Goal: Transaction & Acquisition: Obtain resource

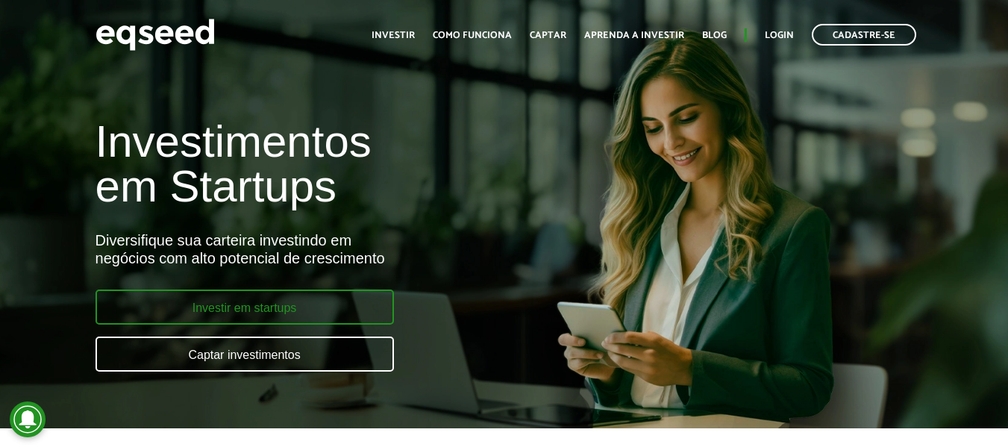
click at [297, 312] on link "Investir em startups" at bounding box center [245, 307] width 298 height 35
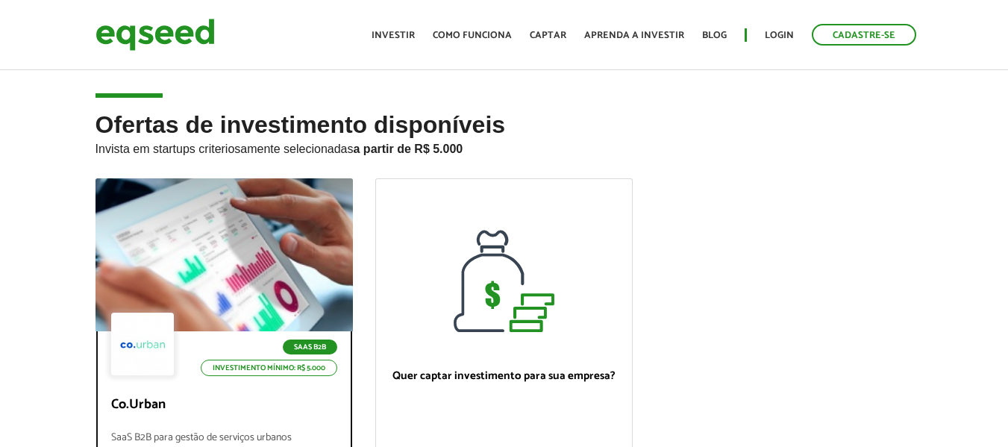
click at [275, 265] on div at bounding box center [223, 255] width 309 height 184
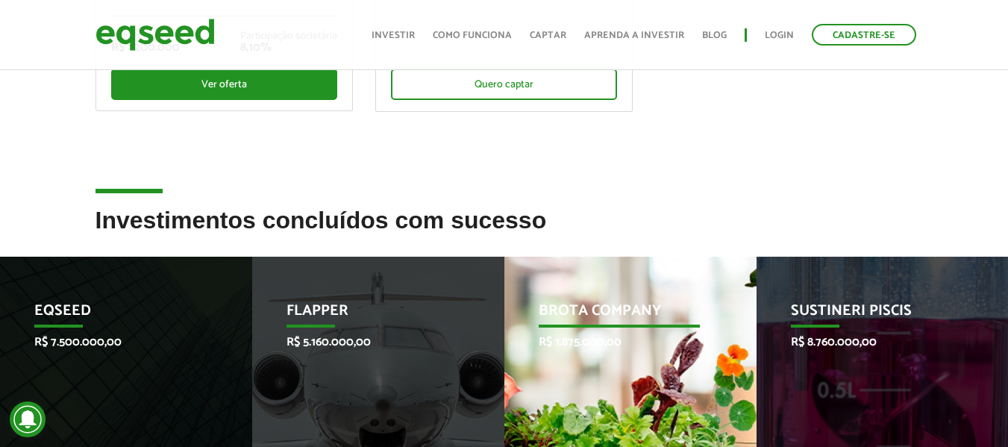
scroll to position [746, 0]
